Goal: Download file/media: Obtain a digital file from the website

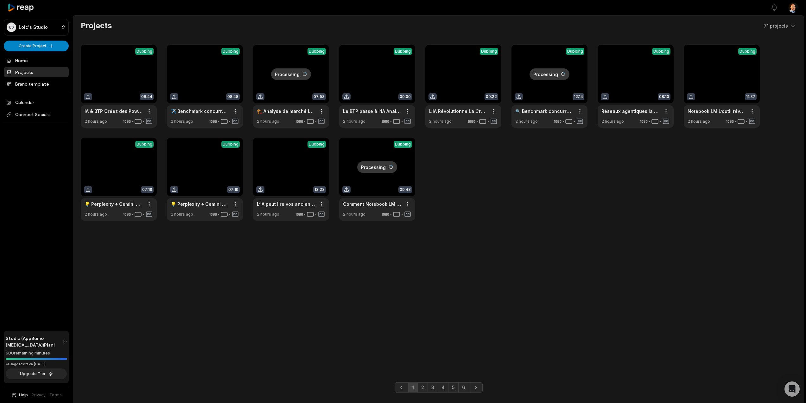
click at [607, 196] on div "View Clips Dubbing 08:44 IA & BTP Créez des PowerPoints Pro et Répondez aux App…" at bounding box center [438, 133] width 715 height 176
click at [426, 385] on link "2" at bounding box center [422, 387] width 10 height 10
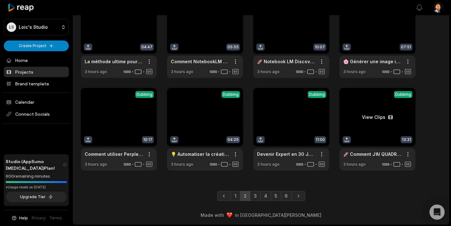
scroll to position [143, 0]
click at [289, 195] on link "6" at bounding box center [286, 196] width 11 height 10
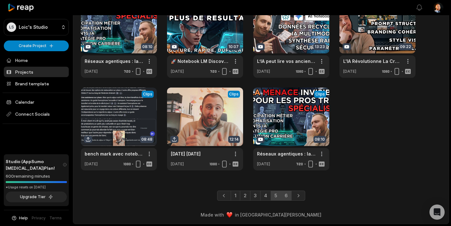
click at [270, 194] on link "5" at bounding box center [275, 196] width 10 height 10
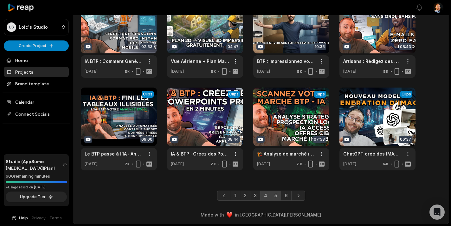
click at [266, 197] on link "4" at bounding box center [265, 196] width 11 height 10
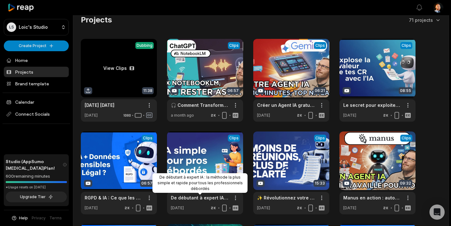
scroll to position [0, 0]
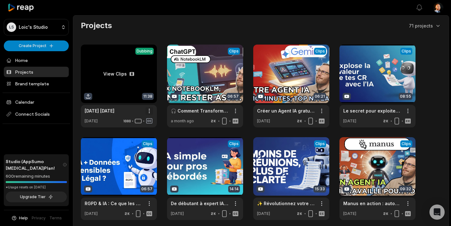
click at [148, 113] on html "LS Loic's Studio Create Project Home Projects Brand template Calendar Connect S…" at bounding box center [225, 113] width 451 height 226
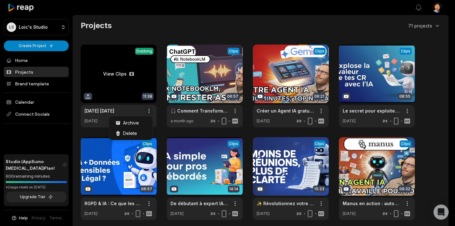
click at [148, 113] on html "LS Loic's Studio Create Project Home Projects Brand template Calendar Connect S…" at bounding box center [227, 113] width 455 height 226
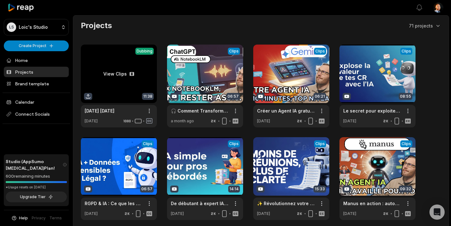
click at [121, 69] on link at bounding box center [119, 86] width 76 height 83
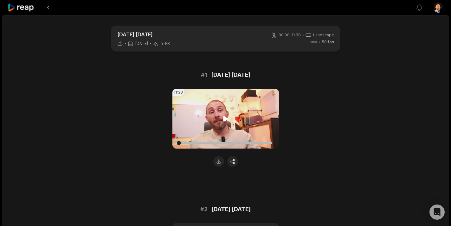
click at [253, 92] on video "Your browser does not support mp4 format." at bounding box center [225, 119] width 106 height 60
click at [245, 120] on video "Your browser does not support mp4 format." at bounding box center [225, 119] width 106 height 60
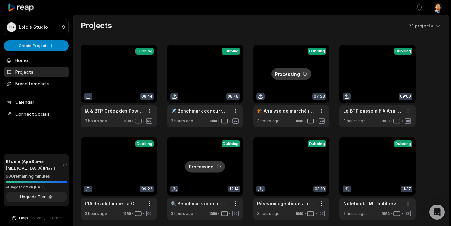
scroll to position [143, 0]
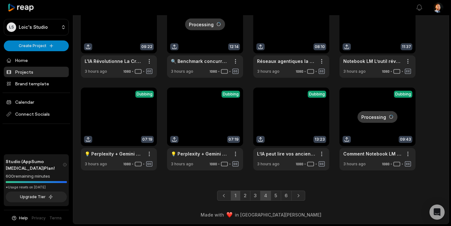
click at [269, 199] on link "4" at bounding box center [265, 196] width 11 height 10
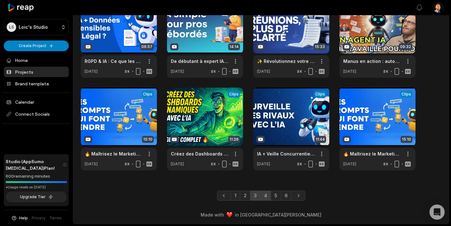
click at [254, 199] on link "3" at bounding box center [255, 196] width 10 height 10
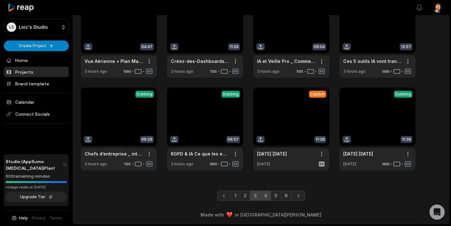
click at [265, 198] on link "4" at bounding box center [265, 196] width 11 height 10
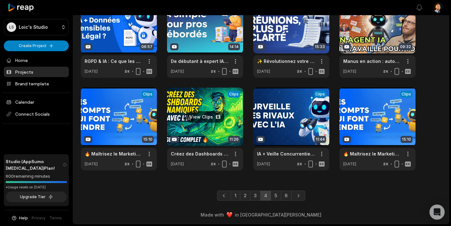
scroll to position [0, 0]
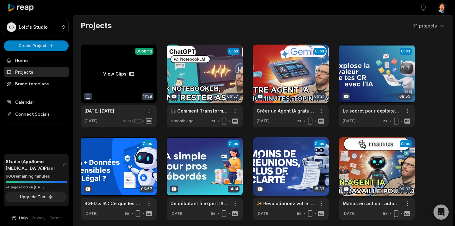
click at [149, 114] on html "LS Loic's Studio Create Project Home Projects Brand template Calendar Connect S…" at bounding box center [227, 113] width 455 height 226
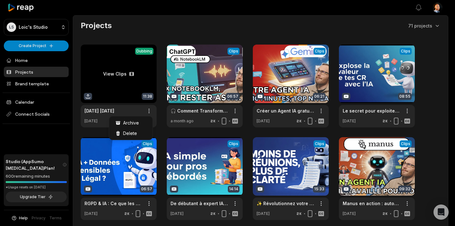
click at [130, 71] on html "LS Loic's Studio Create Project Home Projects Brand template Calendar Connect S…" at bounding box center [227, 113] width 455 height 226
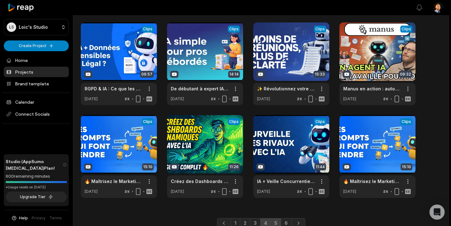
scroll to position [143, 0]
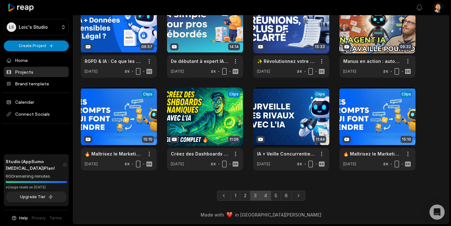
click at [257, 200] on link "3" at bounding box center [255, 196] width 10 height 10
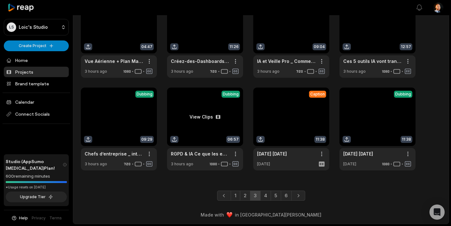
click at [215, 116] on link at bounding box center [205, 129] width 76 height 83
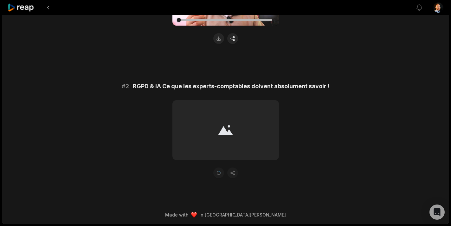
scroll to position [25, 0]
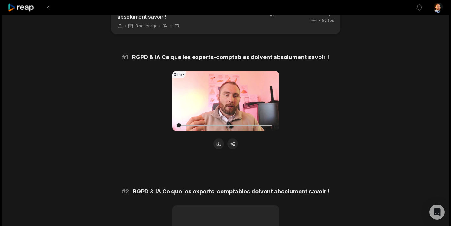
drag, startPoint x: 235, startPoint y: 105, endPoint x: 374, endPoint y: 131, distance: 141.3
click at [377, 131] on div "RGPD & IA Ce que les experts-comptables doivent absolument savoir ! 3 hours ago…" at bounding box center [225, 160] width 447 height 340
click at [219, 145] on button at bounding box center [218, 144] width 11 height 11
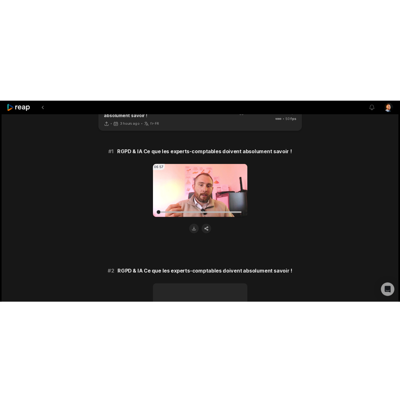
scroll to position [10, 0]
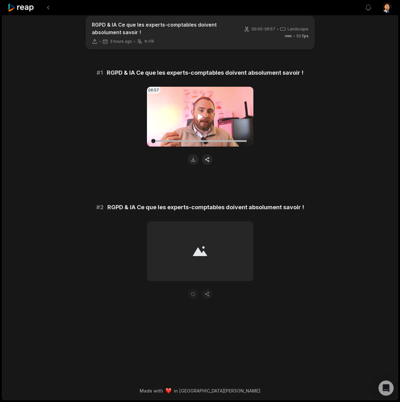
drag, startPoint x: 237, startPoint y: 182, endPoint x: 240, endPoint y: 130, distance: 52.4
click at [237, 182] on div "# 1 RGPD & IA Ce que les experts-comptables doivent absolument savoir ! 06:57 Y…" at bounding box center [200, 183] width 307 height 231
click at [160, 58] on main "RGPD & IA Ce que les experts-comptables doivent absolument savoir ! 3 hours ago…" at bounding box center [200, 185] width 307 height 339
click at [105, 156] on div "06:57 Your browser does not support mp4 format." at bounding box center [200, 126] width 307 height 78
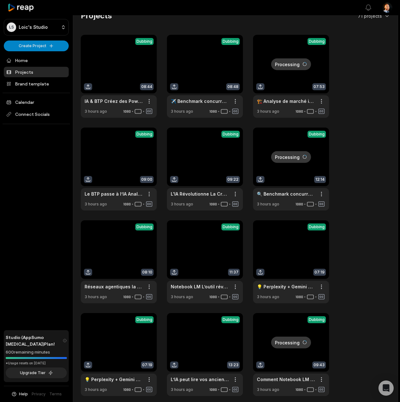
scroll to position [60, 0]
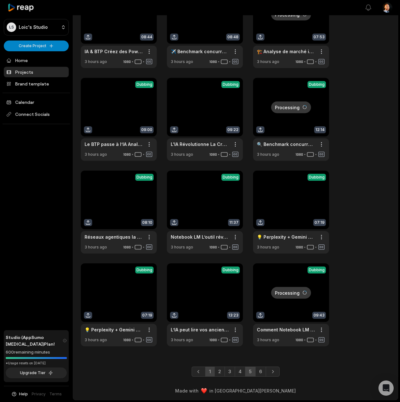
click at [254, 371] on link "5" at bounding box center [250, 372] width 10 height 10
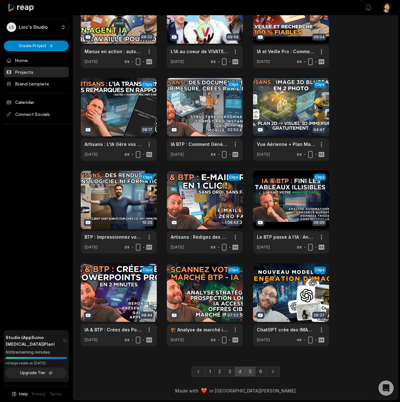
click at [239, 372] on link "4" at bounding box center [240, 372] width 11 height 10
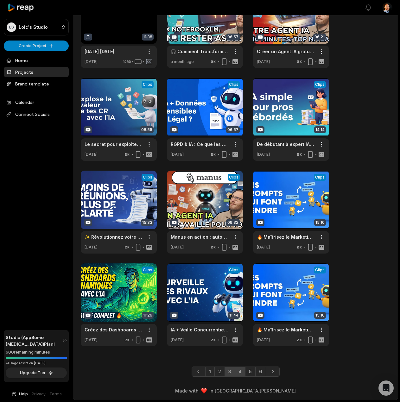
click at [233, 375] on link "3" at bounding box center [230, 372] width 10 height 10
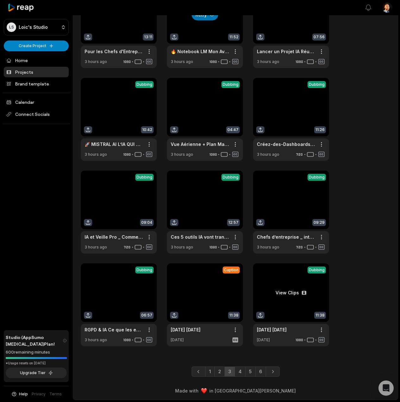
click at [288, 295] on link at bounding box center [291, 305] width 76 height 83
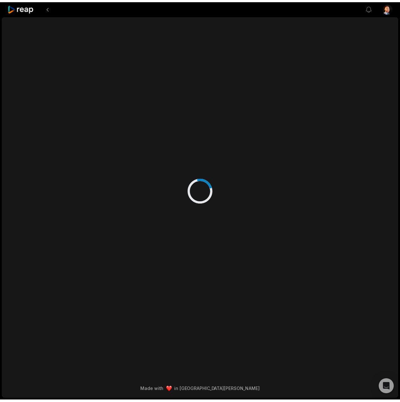
scroll to position [60, 0]
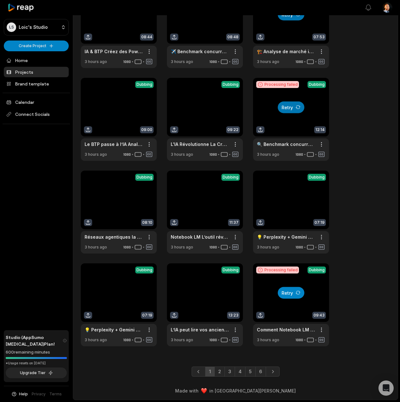
click at [295, 297] on button "Retry" at bounding box center [291, 293] width 27 height 12
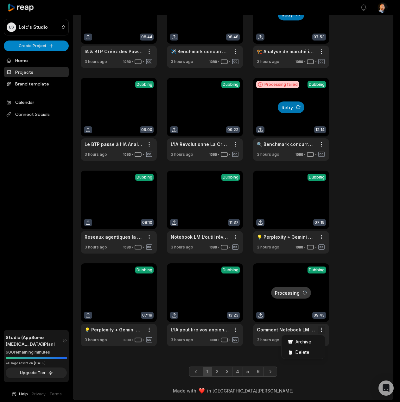
click at [324, 330] on html "LS Loic's Studio Create Project Home Projects Brand template Calendar Connect S…" at bounding box center [200, 141] width 400 height 402
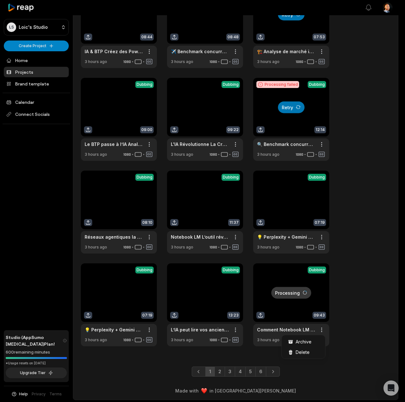
click at [341, 326] on html "LS Loic's Studio Create Project Home Projects Brand template Calendar Connect S…" at bounding box center [202, 141] width 405 height 402
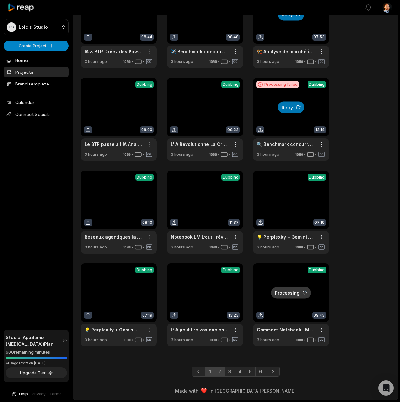
click at [214, 372] on link "2" at bounding box center [219, 372] width 10 height 10
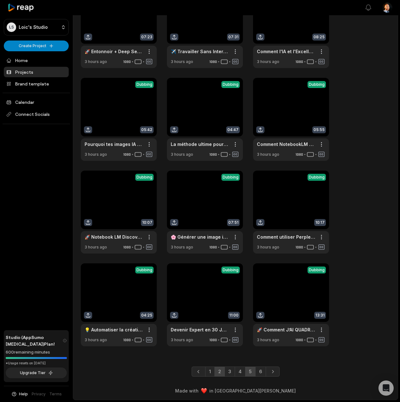
click at [253, 371] on link "5" at bounding box center [250, 372] width 10 height 10
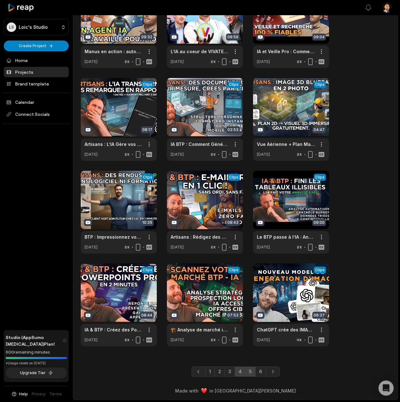
click at [241, 372] on link "4" at bounding box center [240, 372] width 11 height 10
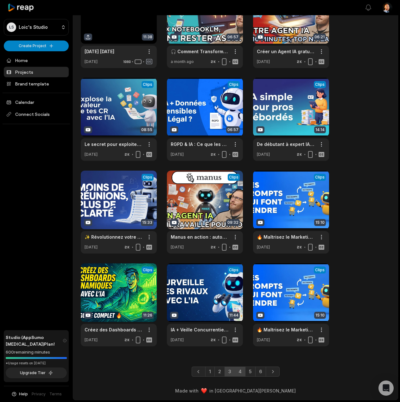
click at [232, 369] on link "3" at bounding box center [230, 372] width 10 height 10
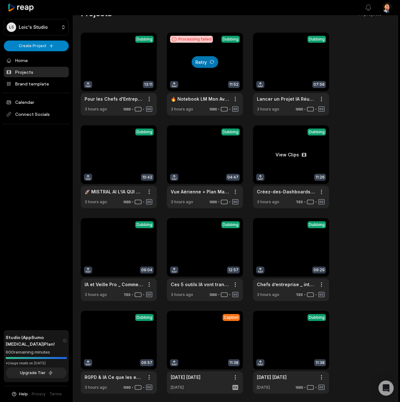
scroll to position [0, 0]
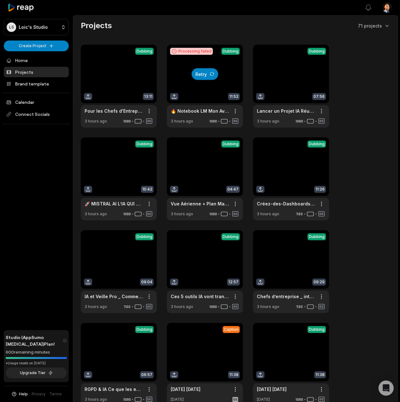
click at [208, 79] on button "Retry" at bounding box center [205, 74] width 27 height 12
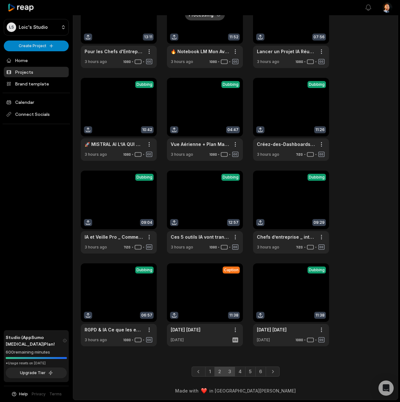
click at [216, 372] on link "2" at bounding box center [219, 372] width 10 height 10
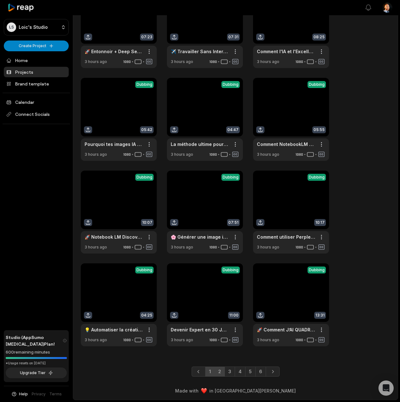
click at [207, 369] on link "1" at bounding box center [210, 372] width 10 height 10
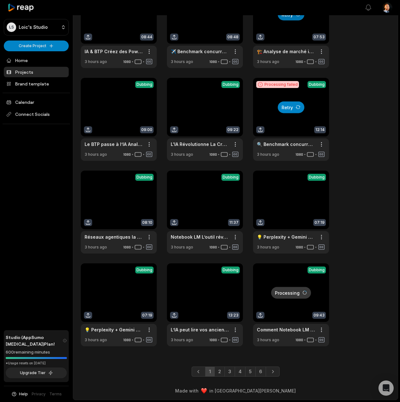
click at [289, 106] on button "Retry" at bounding box center [291, 107] width 27 height 12
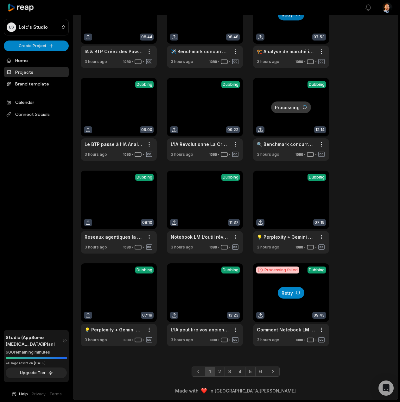
click at [294, 293] on button "Retry" at bounding box center [291, 293] width 27 height 12
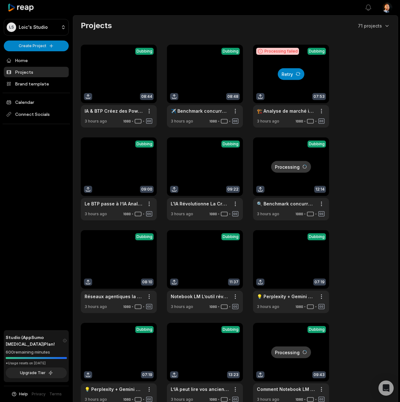
click at [295, 76] on icon at bounding box center [297, 74] width 5 height 5
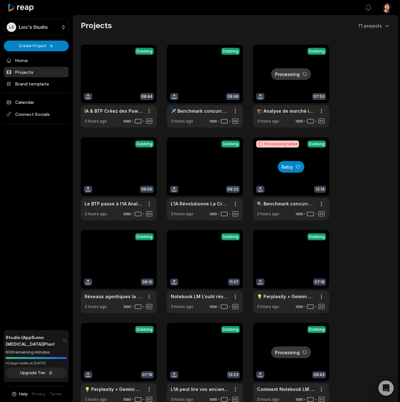
click at [292, 168] on button "Retry" at bounding box center [291, 167] width 27 height 12
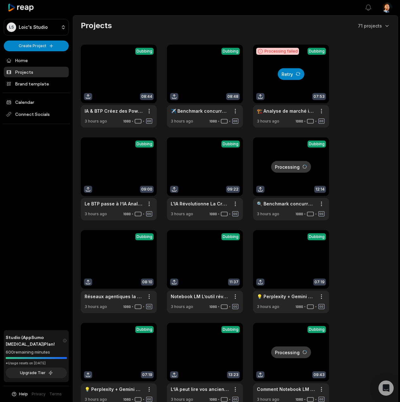
click at [291, 74] on button "Retry" at bounding box center [291, 74] width 27 height 12
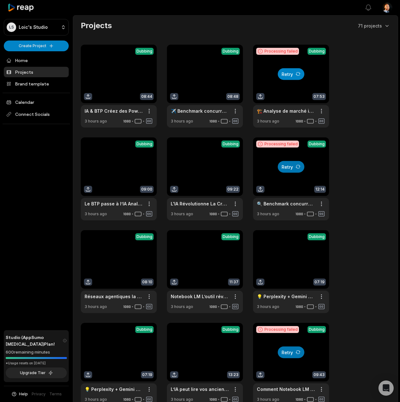
click at [287, 75] on button "Retry" at bounding box center [291, 74] width 27 height 12
click at [287, 166] on button "Retry" at bounding box center [291, 167] width 27 height 12
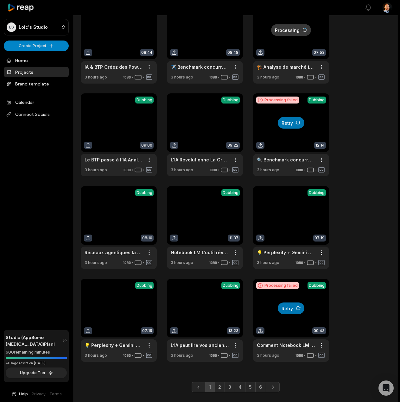
scroll to position [60, 0]
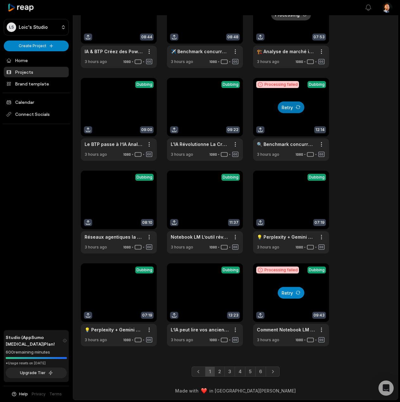
click at [291, 296] on button "Retry" at bounding box center [291, 293] width 27 height 12
click at [221, 370] on link "2" at bounding box center [219, 372] width 10 height 10
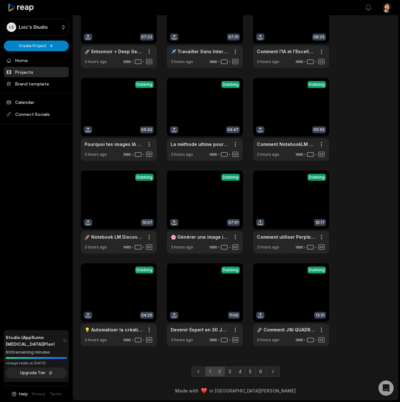
click at [207, 370] on link "1" at bounding box center [210, 372] width 10 height 10
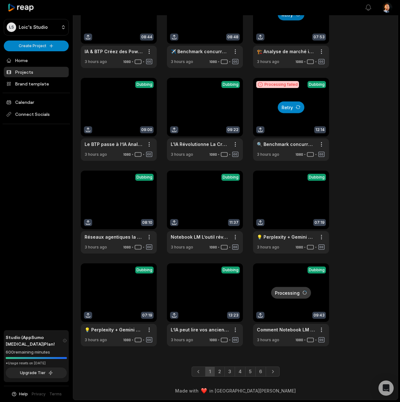
click at [287, 109] on button "Retry" at bounding box center [291, 107] width 27 height 12
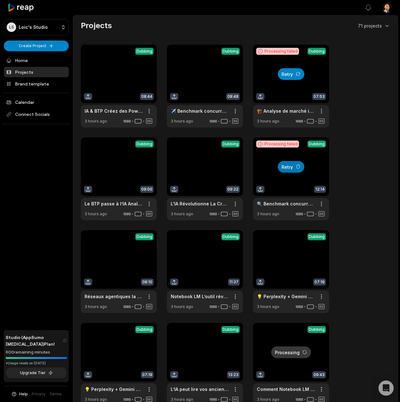
click at [304, 73] on button "Retry" at bounding box center [291, 74] width 27 height 12
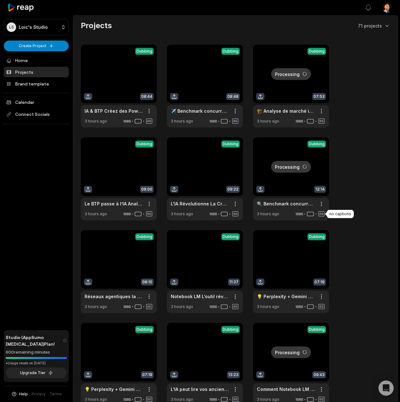
click at [339, 201] on div "View Clips Dubbing 08:44 IA & BTP Créez des PowerPoints Pro et Répondez aux App…" at bounding box center [235, 225] width 309 height 361
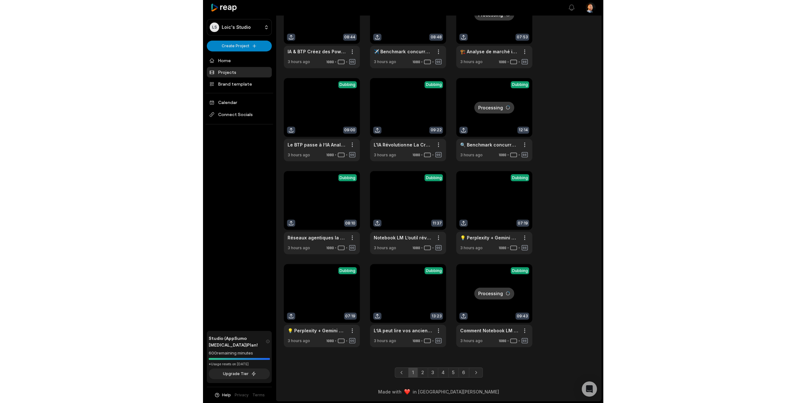
scroll to position [15, 0]
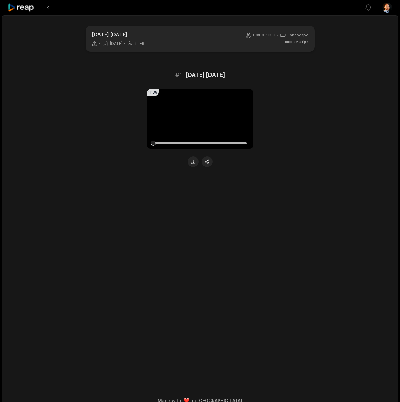
click at [180, 112] on video "Your browser does not support mp4 format." at bounding box center [200, 119] width 106 height 60
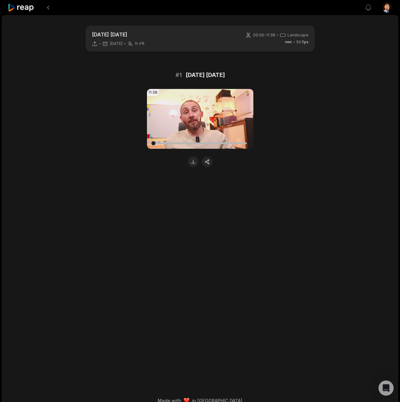
click at [208, 110] on video "Your browser does not support mp4 format." at bounding box center [200, 119] width 106 height 60
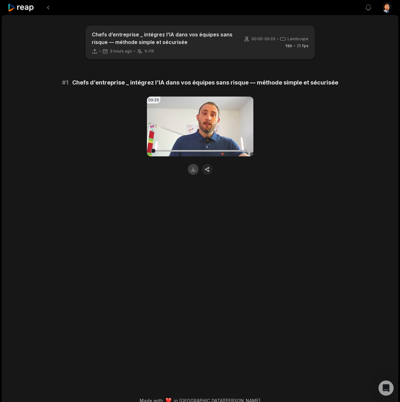
click at [193, 171] on button at bounding box center [193, 169] width 11 height 11
click at [194, 168] on button at bounding box center [193, 169] width 11 height 11
click at [123, 199] on main "Chefs d’entreprise _ intégrez l’IA dans vos équipes sans risque — méthode simpl…" at bounding box center [200, 195] width 307 height 339
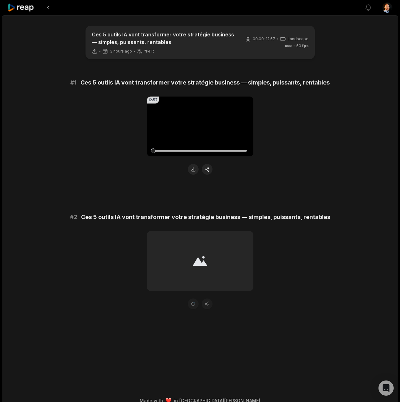
click at [193, 169] on button at bounding box center [193, 169] width 11 height 11
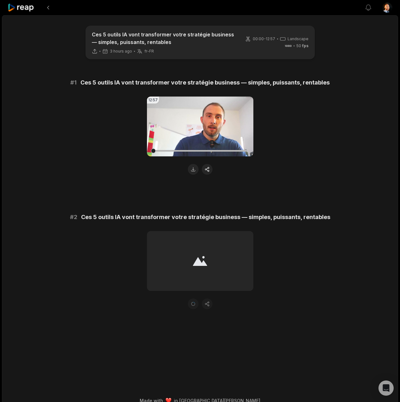
click at [131, 181] on div "# 1 Ces 5 outils IA vont transformer votre stratégie business — simples, puissa…" at bounding box center [200, 193] width 307 height 231
click at [194, 167] on button at bounding box center [193, 169] width 11 height 11
click at [86, 191] on div "# 1 Ces 5 outils IA vont transformer votre stratégie business — simples, puissa…" at bounding box center [200, 193] width 307 height 231
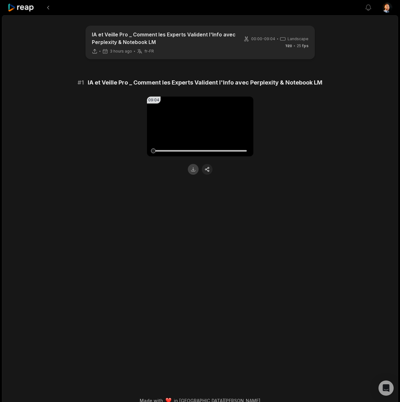
click at [196, 168] on button at bounding box center [193, 169] width 11 height 11
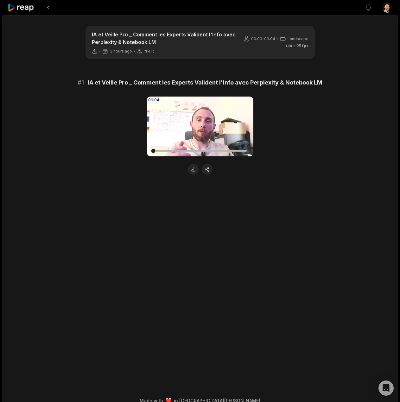
click at [70, 244] on main "IA et Veille Pro _ Comment les Experts Valident l'Info avec Perplexity & Notebo…" at bounding box center [200, 195] width 307 height 339
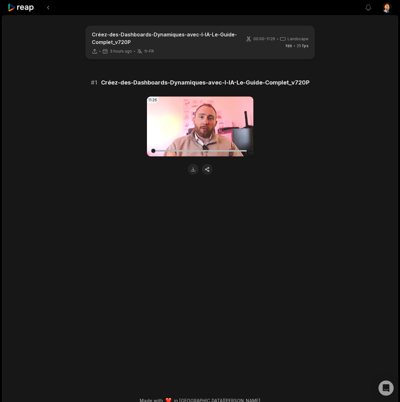
click at [199, 169] on div at bounding box center [200, 169] width 106 height 11
click at [194, 170] on button at bounding box center [193, 169] width 11 height 11
click at [192, 171] on button at bounding box center [193, 169] width 11 height 11
click at [244, 242] on main "Créez-des-Dashboards-Dynamiques-avec-l-IA-Le-Guide-Complet_v720P 3 hours ago fr…" at bounding box center [200, 195] width 307 height 339
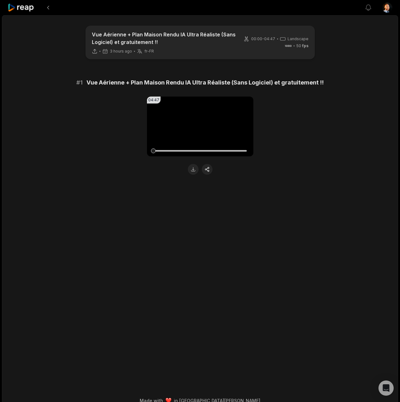
click at [192, 163] on div "04:47 Your browser does not support mp4 format." at bounding box center [200, 136] width 106 height 78
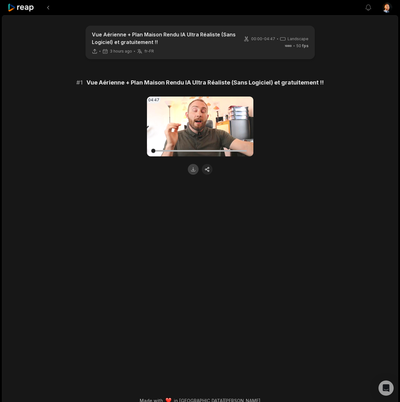
click at [191, 169] on button at bounding box center [193, 169] width 11 height 11
click at [342, 223] on main "Vue Aérienne + Plan Maison Rendu IA Ultra Réaliste (Sans Logiciel) et gratuitem…" at bounding box center [200, 195] width 307 height 339
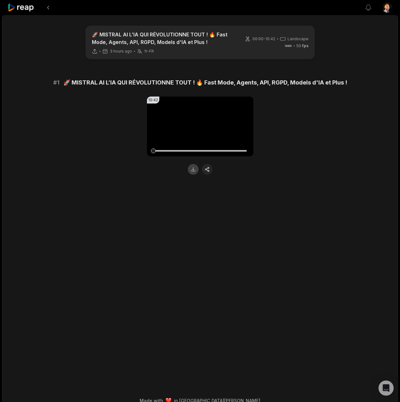
click at [188, 171] on button at bounding box center [193, 169] width 11 height 11
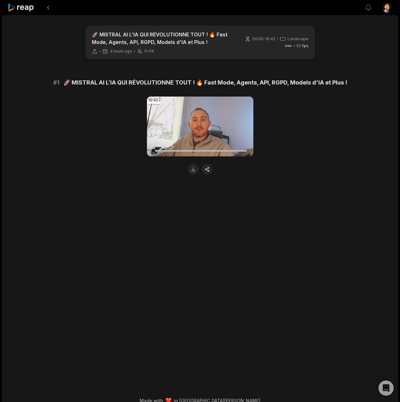
click at [381, 123] on div "🚀 MISTRAL AI L’IA QUI RÉVOLUTIONNE TOUT ! 🔥 Fast Mode, Agents, API, RGPD, Model…" at bounding box center [200, 212] width 396 height 395
click at [226, 228] on main "🚀 MISTRAL AI L’IA QUI RÉVOLUTIONNE TOUT ! 🔥 Fast Mode, Agents, API, RGPD, Model…" at bounding box center [200, 195] width 307 height 339
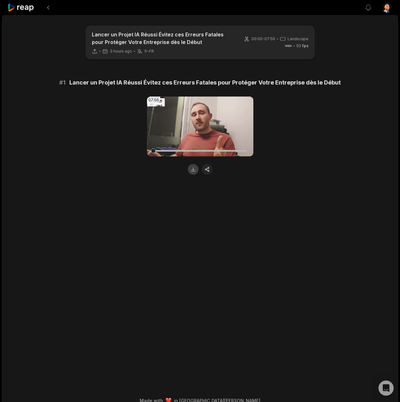
click at [194, 173] on button at bounding box center [193, 169] width 11 height 11
click at [227, 192] on main "Lancer un Projet IA Réussi Évitez ces Erreurs Fatales pour Protéger Votre Entre…" at bounding box center [200, 195] width 307 height 339
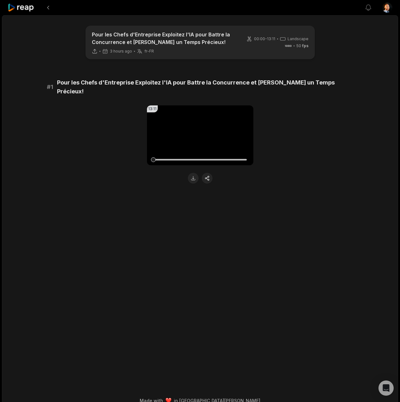
click at [187, 173] on div at bounding box center [200, 178] width 106 height 11
click at [194, 173] on button at bounding box center [193, 178] width 11 height 11
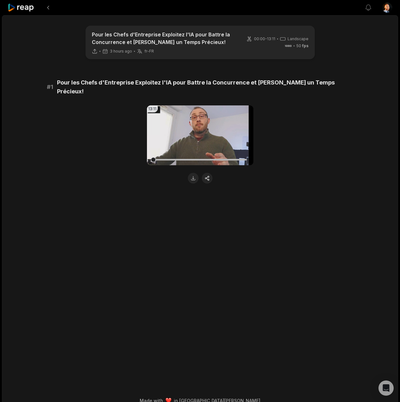
click at [321, 240] on main "Pour les Chefs d'Entreprise Exploitez l'IA pour Battre la Concurrence et Gagner…" at bounding box center [200, 195] width 307 height 339
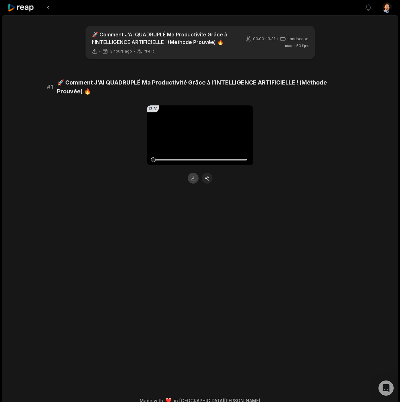
click at [190, 182] on button at bounding box center [193, 178] width 11 height 11
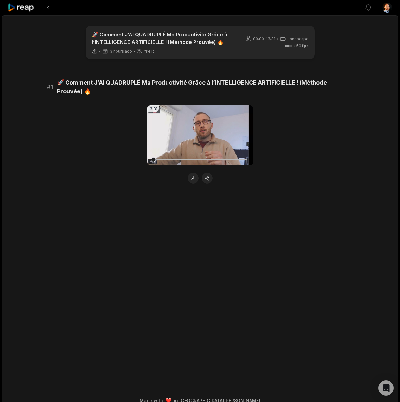
click at [236, 238] on main "🚀 Comment J’AI QUADRUPLÉ Ma Productivité Grâce à l’INTELLIGENCE ARTIFICIELLE ! …" at bounding box center [200, 195] width 307 height 339
click at [192, 178] on button at bounding box center [193, 178] width 11 height 11
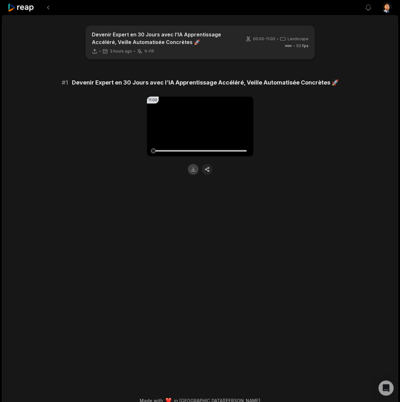
click at [194, 171] on button at bounding box center [193, 169] width 11 height 11
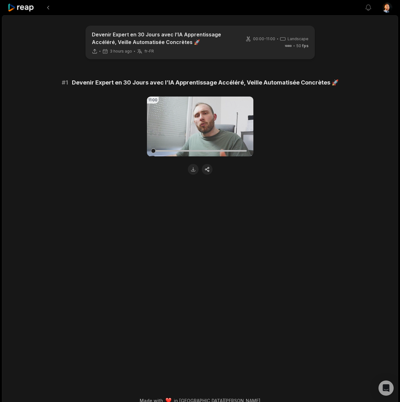
click at [182, 223] on main "Devenir Expert en 30 Jours avec l’IA Apprentissage Accéléré, Veille Automatisée…" at bounding box center [200, 195] width 307 height 339
click at [190, 170] on button at bounding box center [193, 169] width 11 height 11
click at [207, 207] on main "Devenir Expert en 30 Jours avec l’IA Apprentissage Accéléré, Veille Automatisée…" at bounding box center [200, 195] width 307 height 339
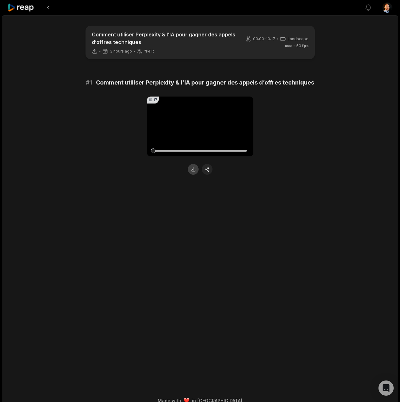
click at [192, 172] on button at bounding box center [193, 169] width 11 height 11
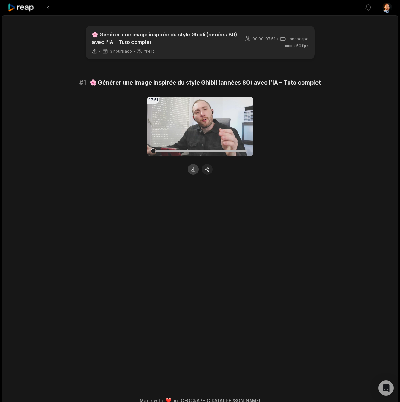
click at [196, 172] on button at bounding box center [193, 169] width 11 height 11
click at [292, 245] on main "🌸 Générer une image inspirée du style Ghibli (années 80) avec l’IA – Tuto compl…" at bounding box center [200, 195] width 307 height 339
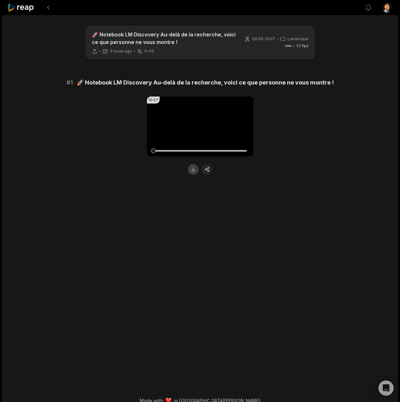
click at [189, 168] on button at bounding box center [193, 169] width 11 height 11
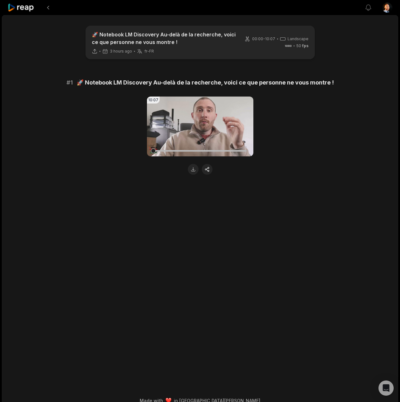
click at [313, 248] on main "🚀 Notebook LM Discovery Au-delà de la recherche, voici ce que personne ne vous …" at bounding box center [200, 195] width 307 height 339
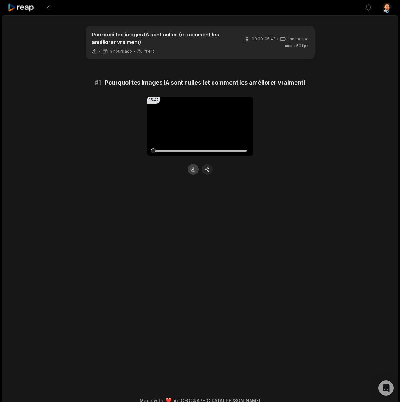
click at [189, 171] on button at bounding box center [193, 169] width 11 height 11
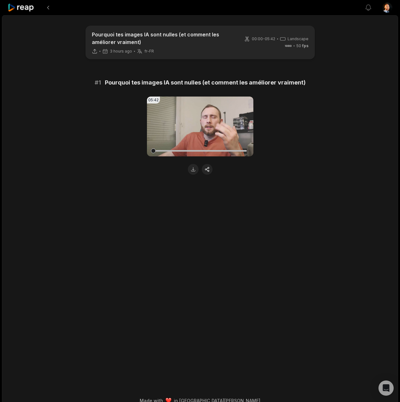
click at [318, 218] on main "Pourquoi tes images IA sont nulles (et comment les améliorer vraiment) 3 hours …" at bounding box center [200, 195] width 307 height 339
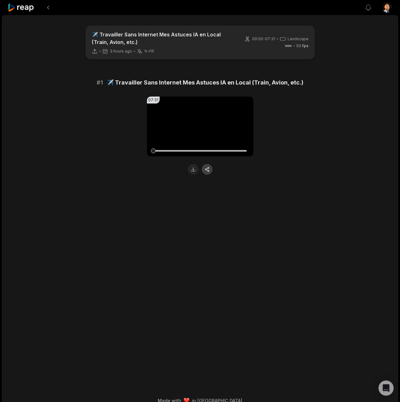
click at [204, 169] on button "button" at bounding box center [207, 169] width 11 height 11
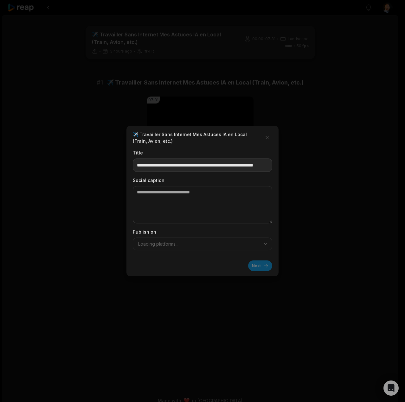
click at [194, 171] on input "**********" at bounding box center [202, 165] width 139 height 13
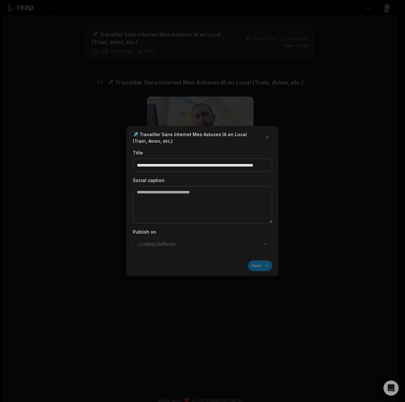
click at [375, 162] on div at bounding box center [202, 201] width 405 height 402
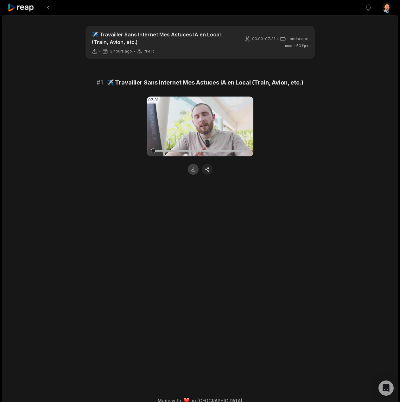
click at [189, 170] on button at bounding box center [193, 169] width 11 height 11
click at [245, 257] on main "✈️ Travailler Sans Internet Mes Astuces IA en Local (Train, Avion, etc.) 3 hour…" at bounding box center [200, 195] width 307 height 339
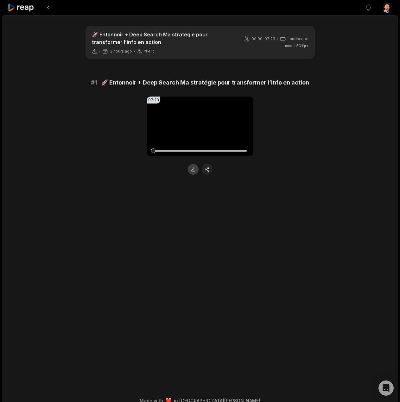
click at [195, 171] on button at bounding box center [193, 169] width 11 height 11
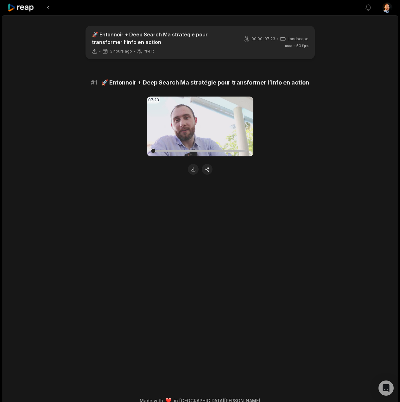
click at [204, 284] on main "🚀 Entonnoir + Deep Search Ma stratégie pour transformer l’info en action 3 hour…" at bounding box center [200, 195] width 307 height 339
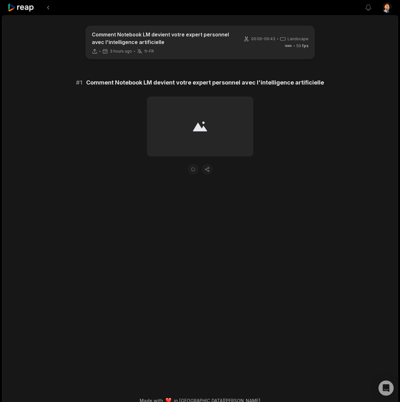
click at [284, 200] on main "Comment Notebook LM devient votre expert personnel avec l'intelligence artifici…" at bounding box center [200, 195] width 307 height 339
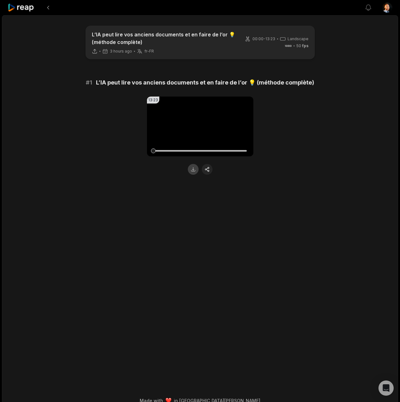
click at [197, 171] on button at bounding box center [193, 169] width 11 height 11
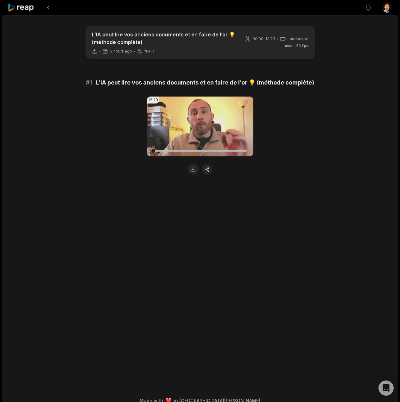
click at [278, 245] on main "L’IA peut lire vos anciens documents et en faire de l’or 💡 (méthode complète) 3…" at bounding box center [200, 195] width 307 height 339
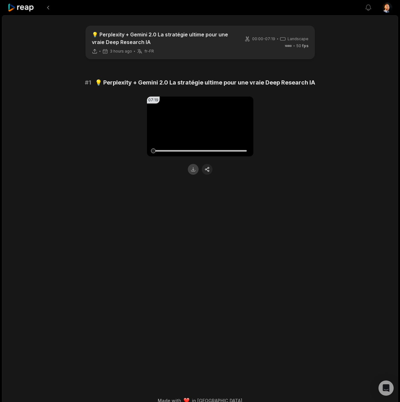
click at [188, 168] on button at bounding box center [193, 169] width 11 height 11
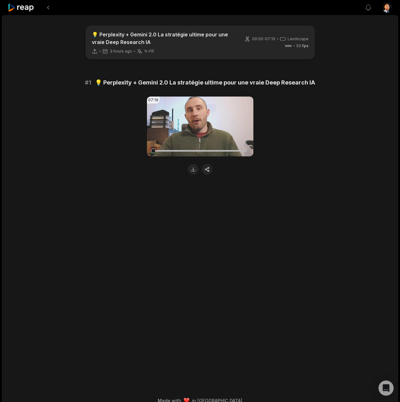
click at [263, 258] on main "💡 Perplexity + Gemini 2.0 La stratégie ultime pour une vraie Deep Research IA 3…" at bounding box center [200, 195] width 307 height 339
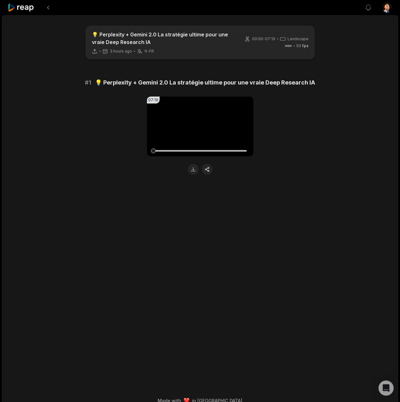
click at [193, 173] on button at bounding box center [193, 169] width 11 height 11
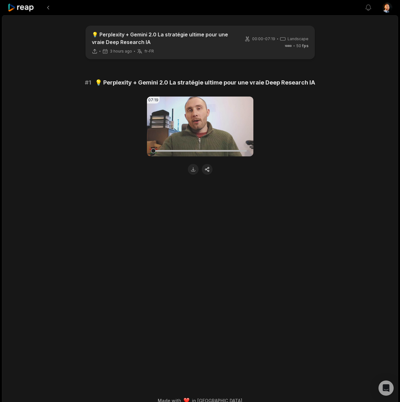
click at [240, 198] on main "💡 Perplexity + Gemini 2.0 La stratégie ultime pour une vraie Deep Research IA 3…" at bounding box center [200, 195] width 307 height 339
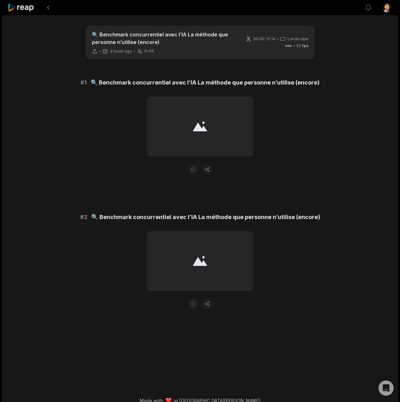
click at [332, 215] on div "# 2 🔍 Benchmark concurrentiel avec l’IA La méthode que personne n’utilise (enco…" at bounding box center [200, 217] width 307 height 9
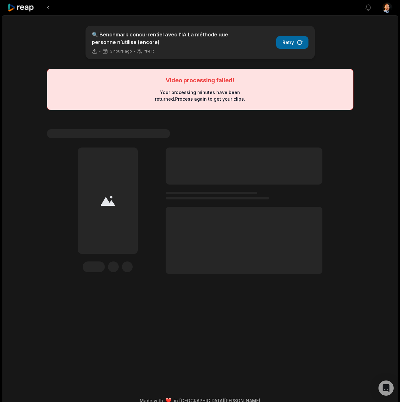
click at [307, 44] on button "Retry" at bounding box center [292, 42] width 32 height 13
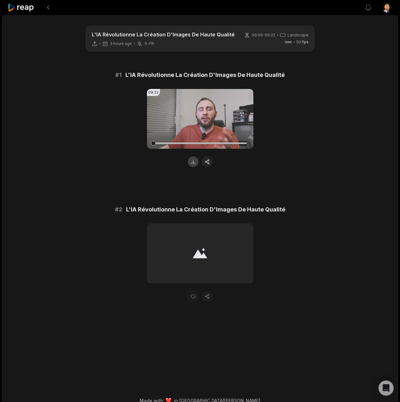
click at [194, 163] on button at bounding box center [193, 161] width 11 height 11
click at [359, 262] on div "L'IA Révolutionne La Création D'Images De Haute Qualité 3 hours ago fr-FR fr-FR…" at bounding box center [200, 212] width 396 height 395
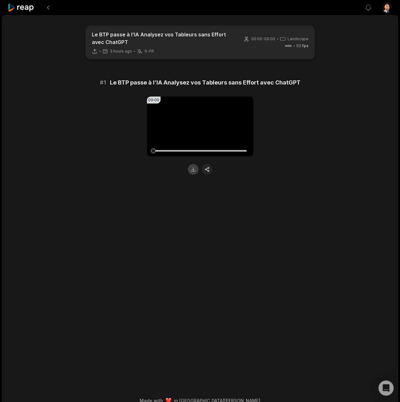
click at [189, 170] on button at bounding box center [193, 169] width 11 height 11
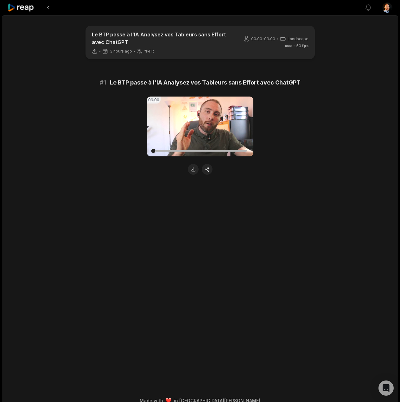
click at [319, 303] on main "Le BTP passe à l’IA Analysez vos Tableurs sans Effort avec ChatGPT 3 hours ago …" at bounding box center [200, 195] width 307 height 339
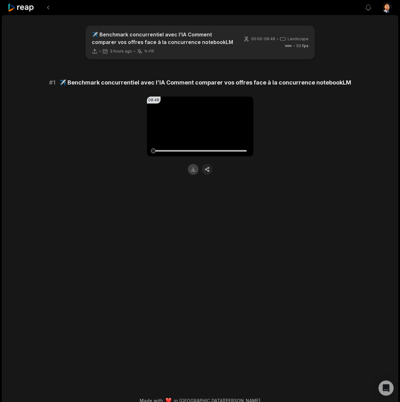
click at [198, 168] on button at bounding box center [193, 169] width 11 height 11
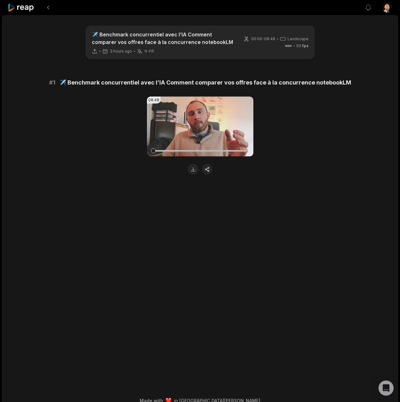
click at [283, 249] on main "✈️ Benchmark concurrentiel avec l’IA Comment comparer vos offres face à la conc…" at bounding box center [200, 195] width 307 height 339
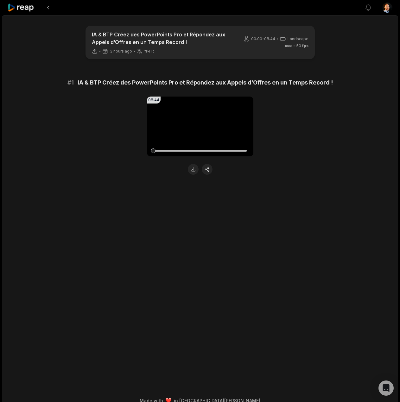
click at [197, 175] on main "IA & BTP Créez des PowerPoints Pro et Répondez aux Appels d’Offres en un Temps …" at bounding box center [200, 195] width 307 height 339
click at [195, 167] on button at bounding box center [193, 169] width 11 height 11
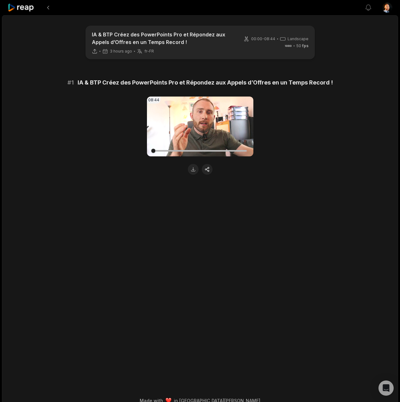
click at [297, 205] on main "IA & BTP Créez des PowerPoints Pro et Répondez aux Appels d’Offres en un Temps …" at bounding box center [200, 195] width 307 height 339
